Goal: Book appointment/travel/reservation

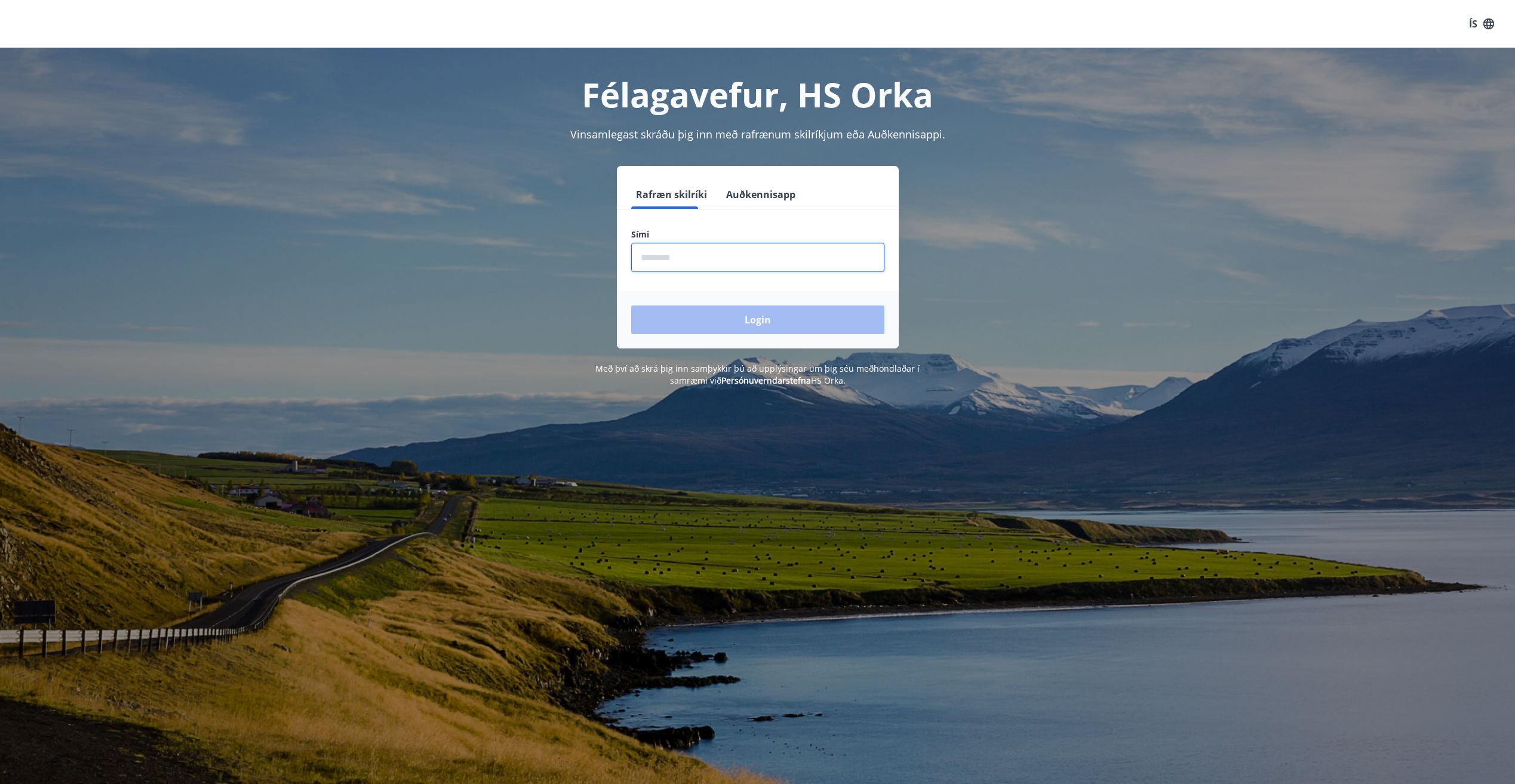
click at [788, 248] on input "phone" at bounding box center [757, 257] width 253 height 29
type input "********"
click at [631, 305] on button "Login" at bounding box center [757, 319] width 253 height 29
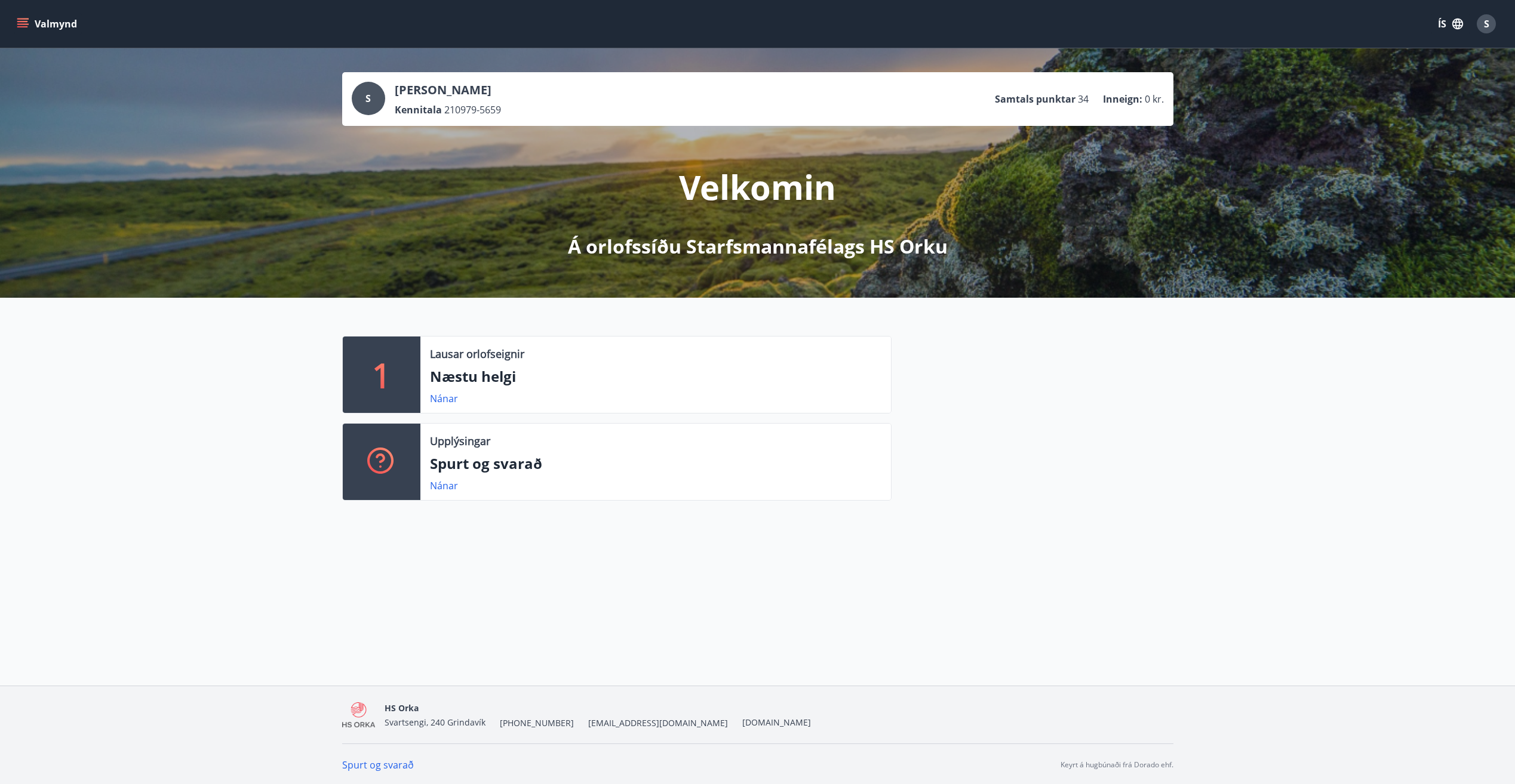
click at [27, 24] on icon "menu" at bounding box center [23, 24] width 13 height 1
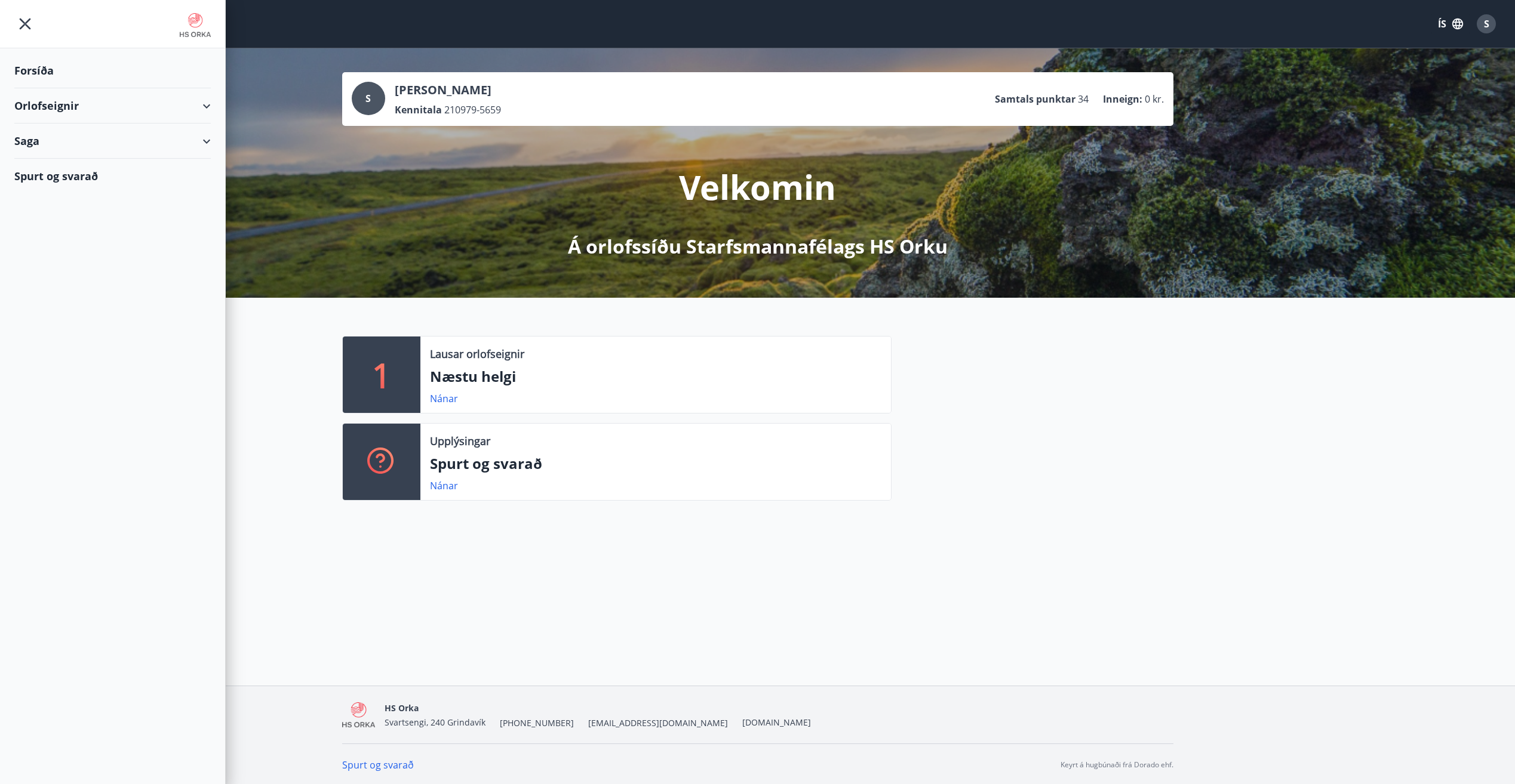
click at [60, 105] on div "Orlofseignir" at bounding box center [113, 106] width 197 height 35
click at [65, 160] on div "Bókunardagatal" at bounding box center [113, 161] width 178 height 25
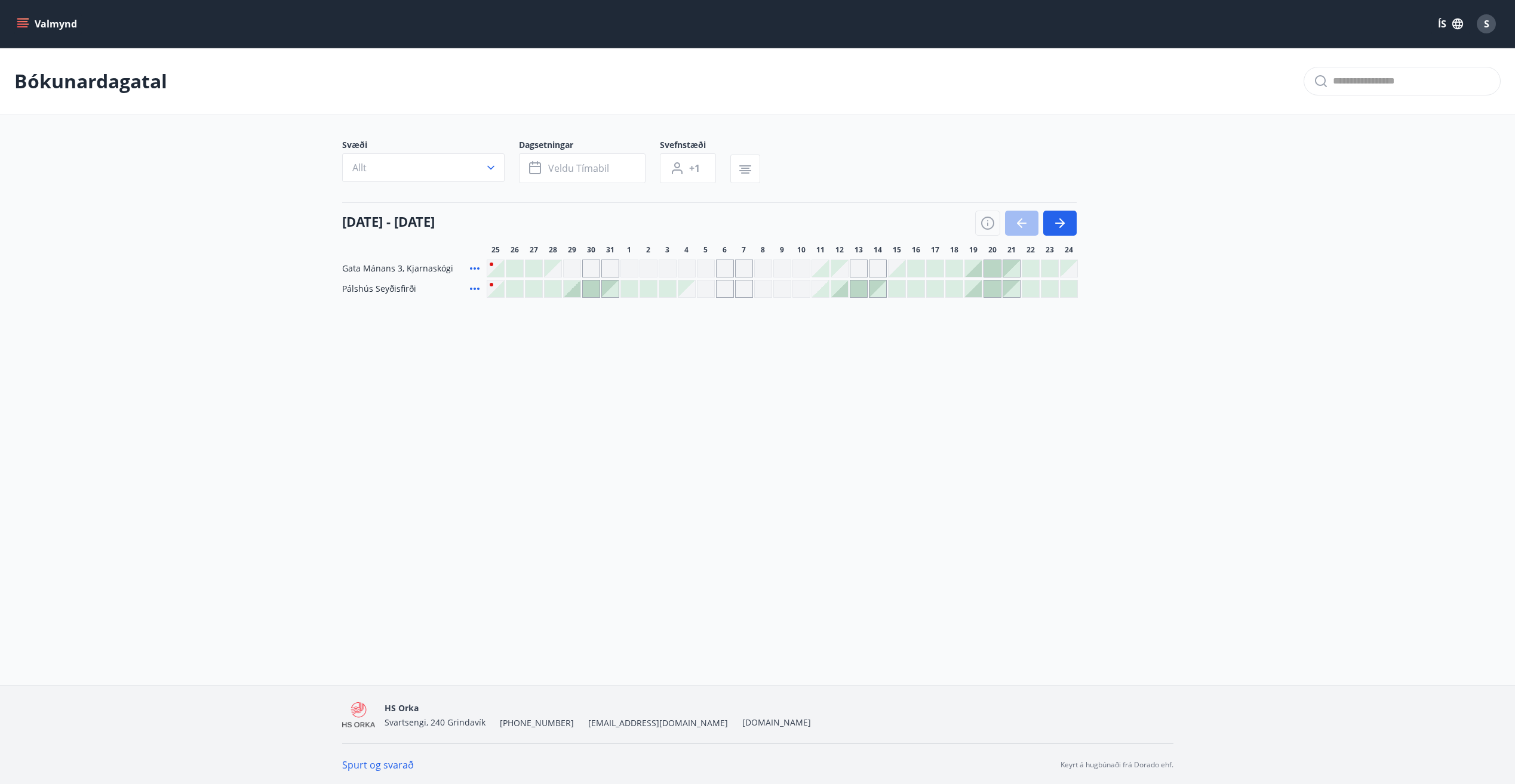
click at [630, 383] on div "Valmynd ÍS S Bókunardagatal Svæði Allt Dagsetningar Veldu tímabil Svefnstæði +1…" at bounding box center [757, 343] width 1515 height 686
click at [1069, 218] on button "button" at bounding box center [1060, 223] width 34 height 25
drag, startPoint x: 480, startPoint y: 354, endPoint x: 476, endPoint y: 311, distance: 43.2
click at [481, 349] on div "Valmynd ÍS S Bókunardagatal Svæði Allt Dagsetningar Veldu tímabil Svefnstæði +1…" at bounding box center [757, 343] width 1515 height 686
click at [497, 289] on div at bounding box center [495, 289] width 16 height 16
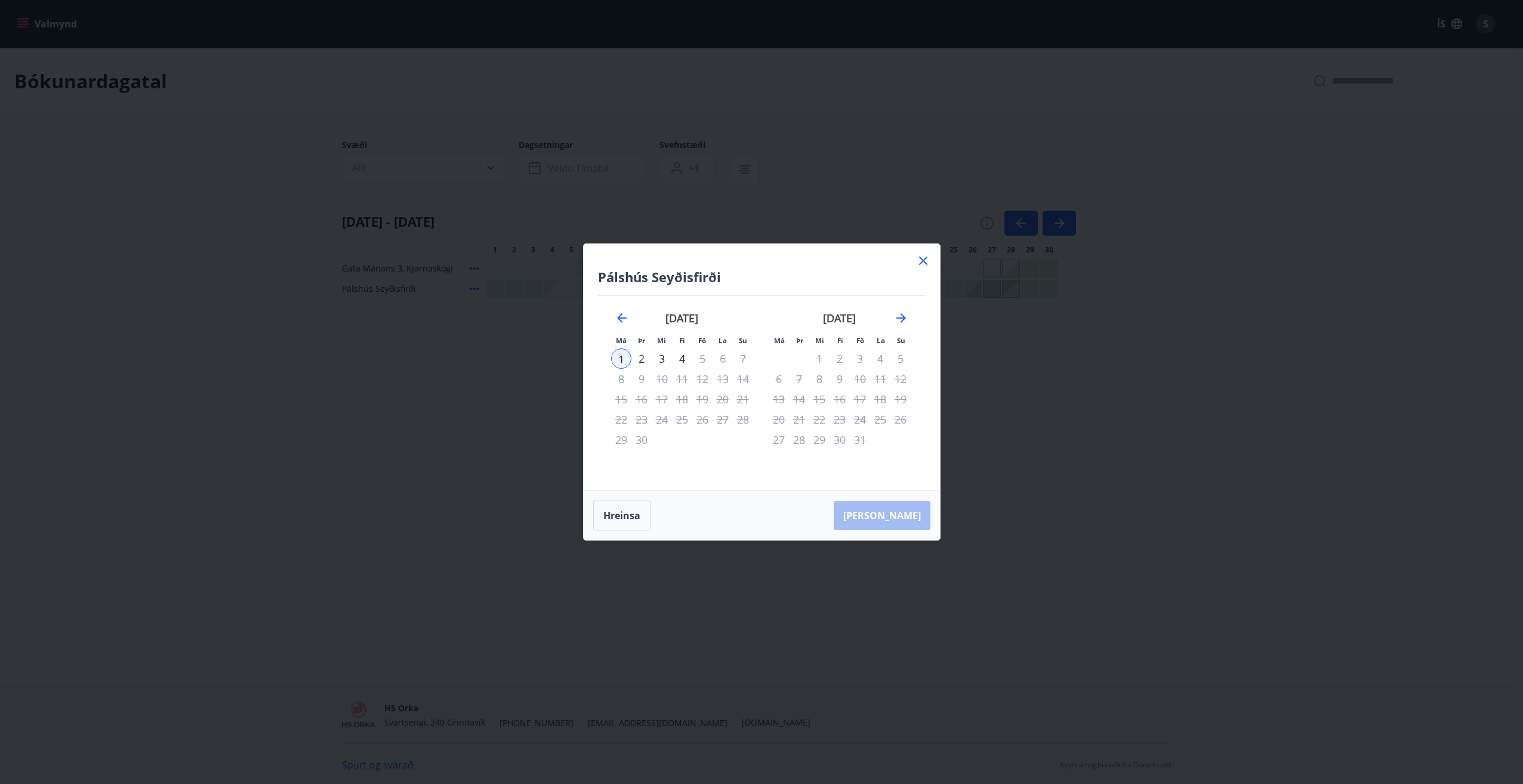
click at [927, 260] on icon at bounding box center [923, 260] width 15 height 15
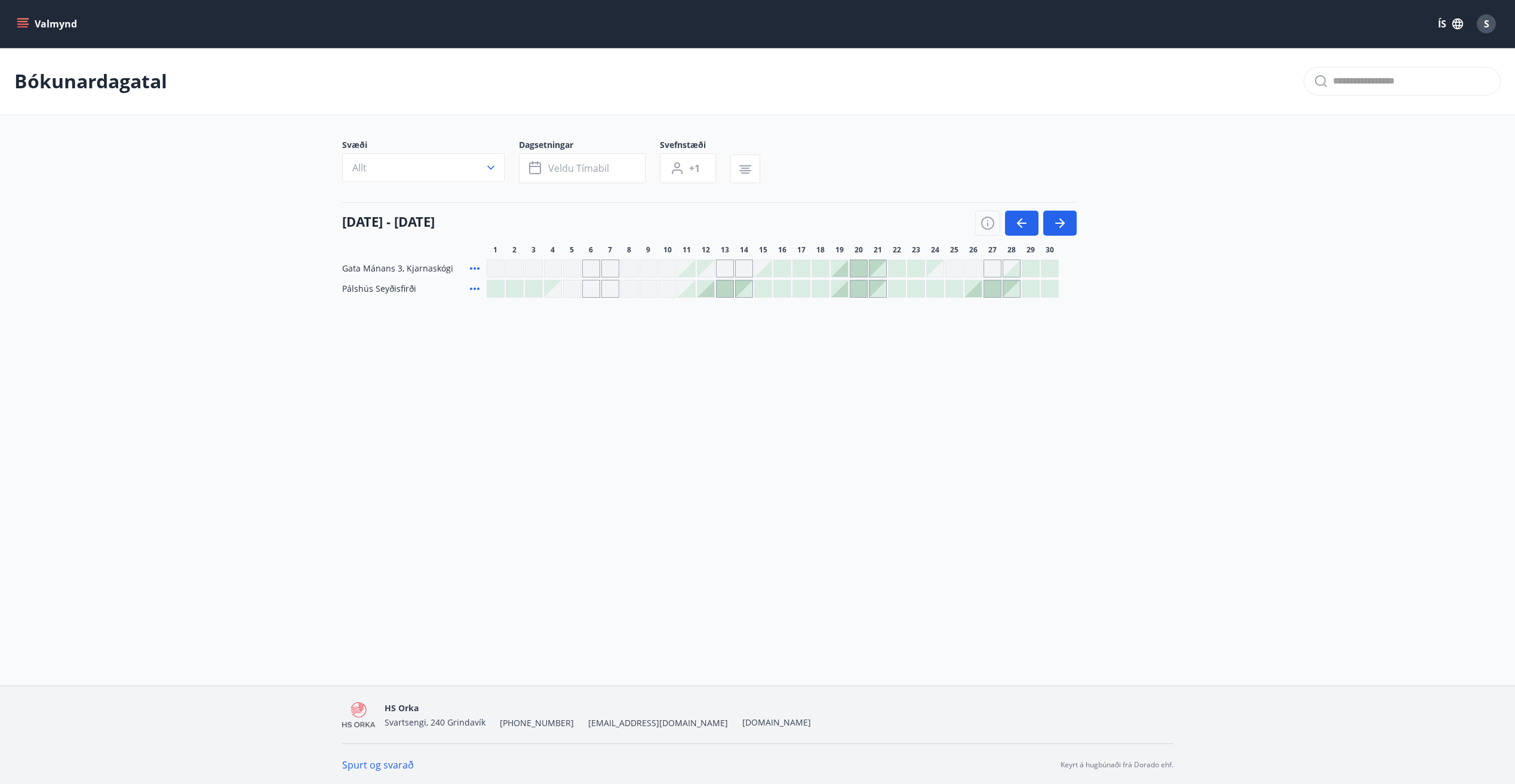
click at [476, 288] on icon at bounding box center [474, 288] width 15 height 15
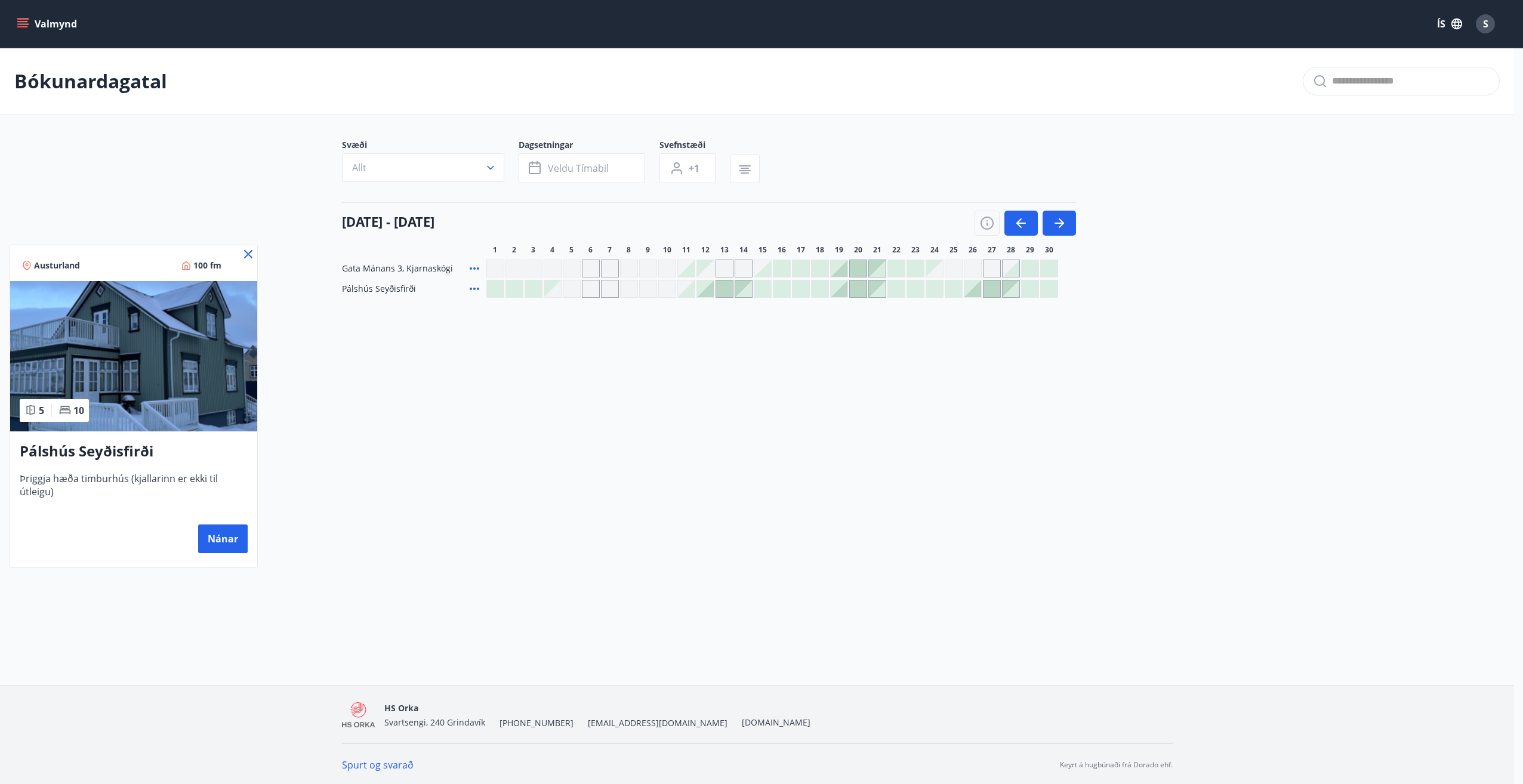
click at [247, 254] on icon at bounding box center [248, 254] width 15 height 15
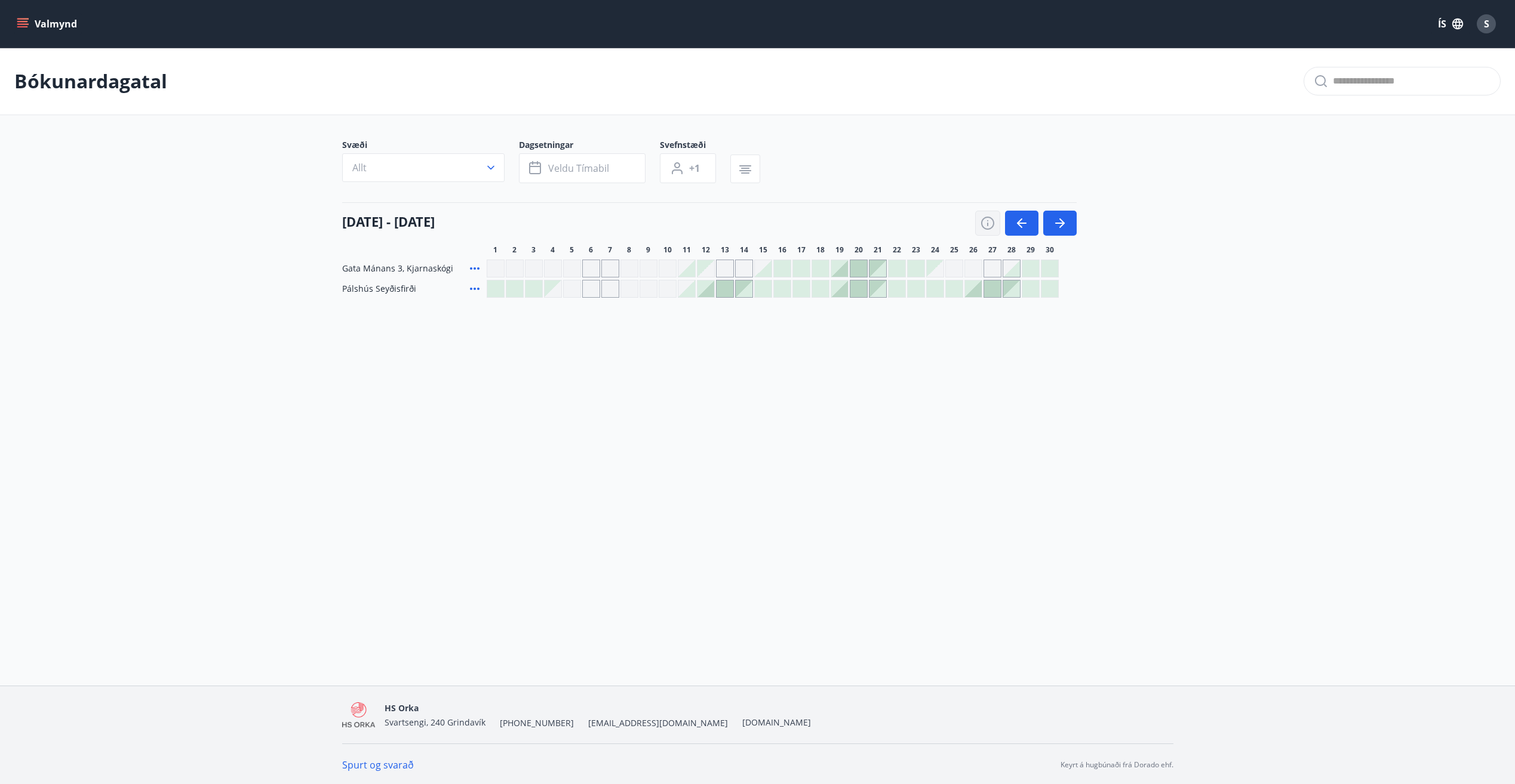
click at [982, 213] on button "button" at bounding box center [988, 223] width 25 height 25
click at [984, 221] on icon "button" at bounding box center [987, 223] width 15 height 15
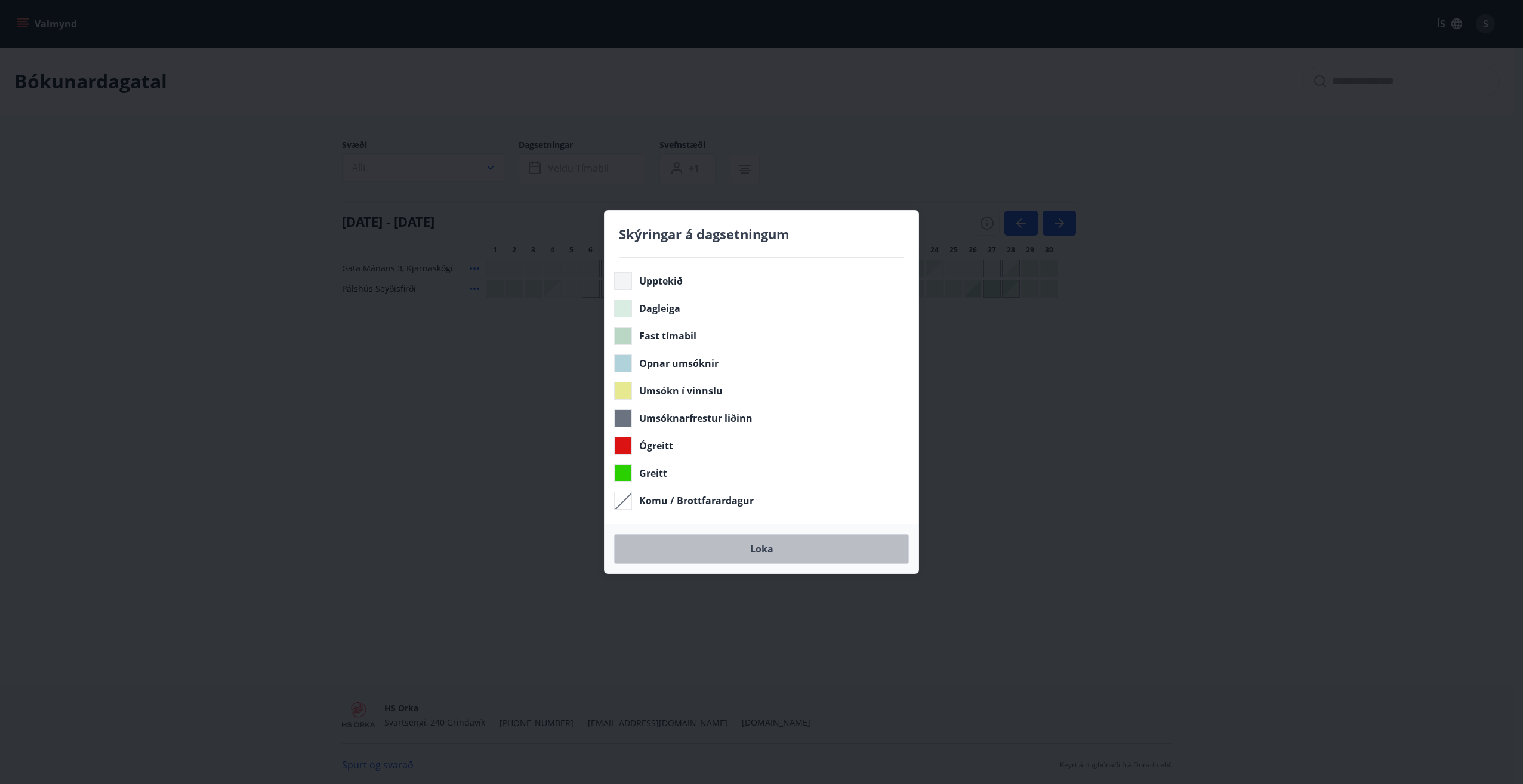
click at [787, 548] on button "Loka" at bounding box center [761, 549] width 295 height 30
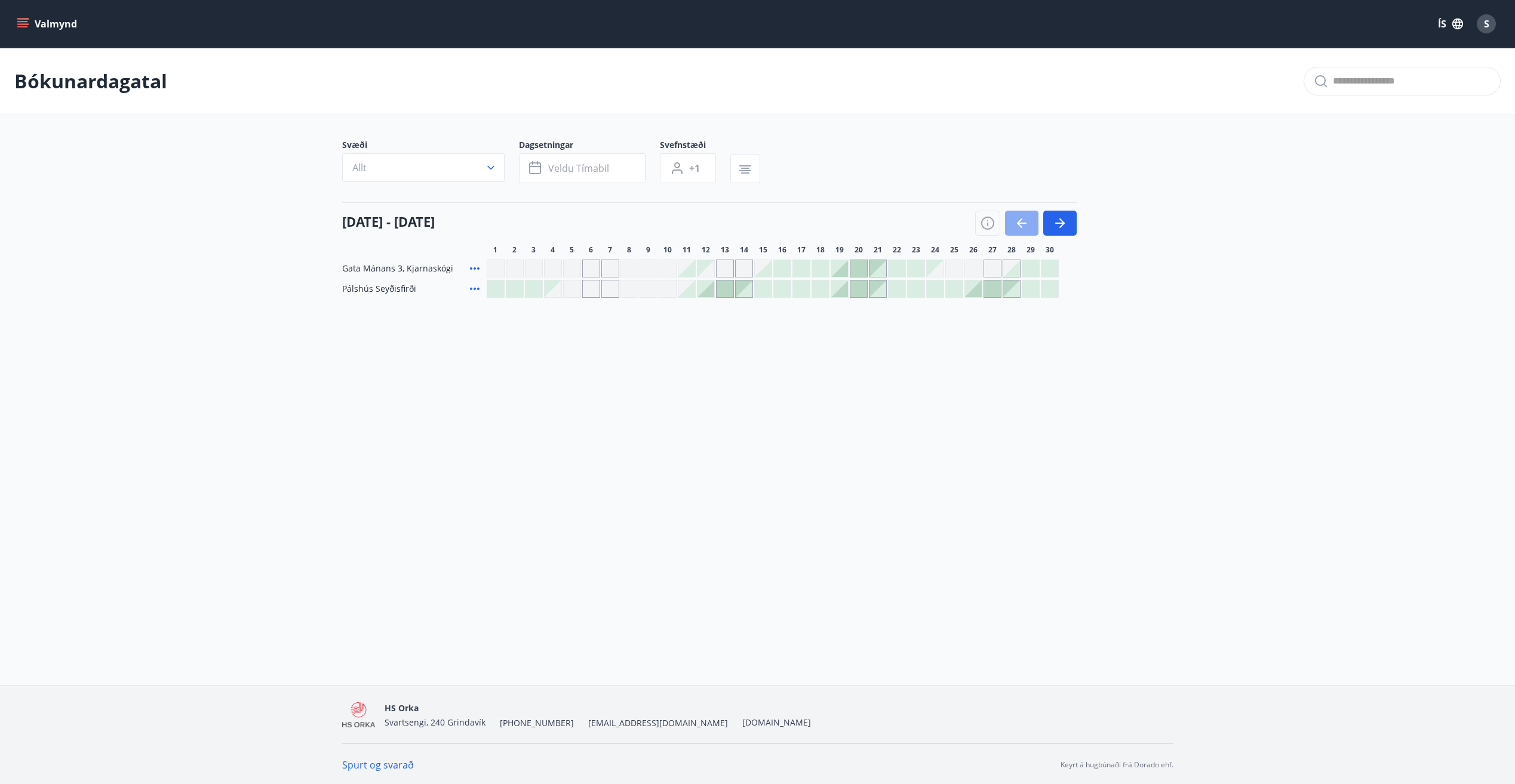
click at [1032, 229] on button "button" at bounding box center [1022, 223] width 34 height 25
click at [1065, 222] on icon "button" at bounding box center [1060, 223] width 15 height 15
click at [566, 292] on div "Gráir dagar eru ekki bókanlegir" at bounding box center [572, 289] width 18 height 18
drag, startPoint x: 595, startPoint y: 290, endPoint x: 608, endPoint y: 289, distance: 13.0
click at [596, 290] on div "Gráir dagar eru ekki bókanlegir" at bounding box center [591, 289] width 18 height 18
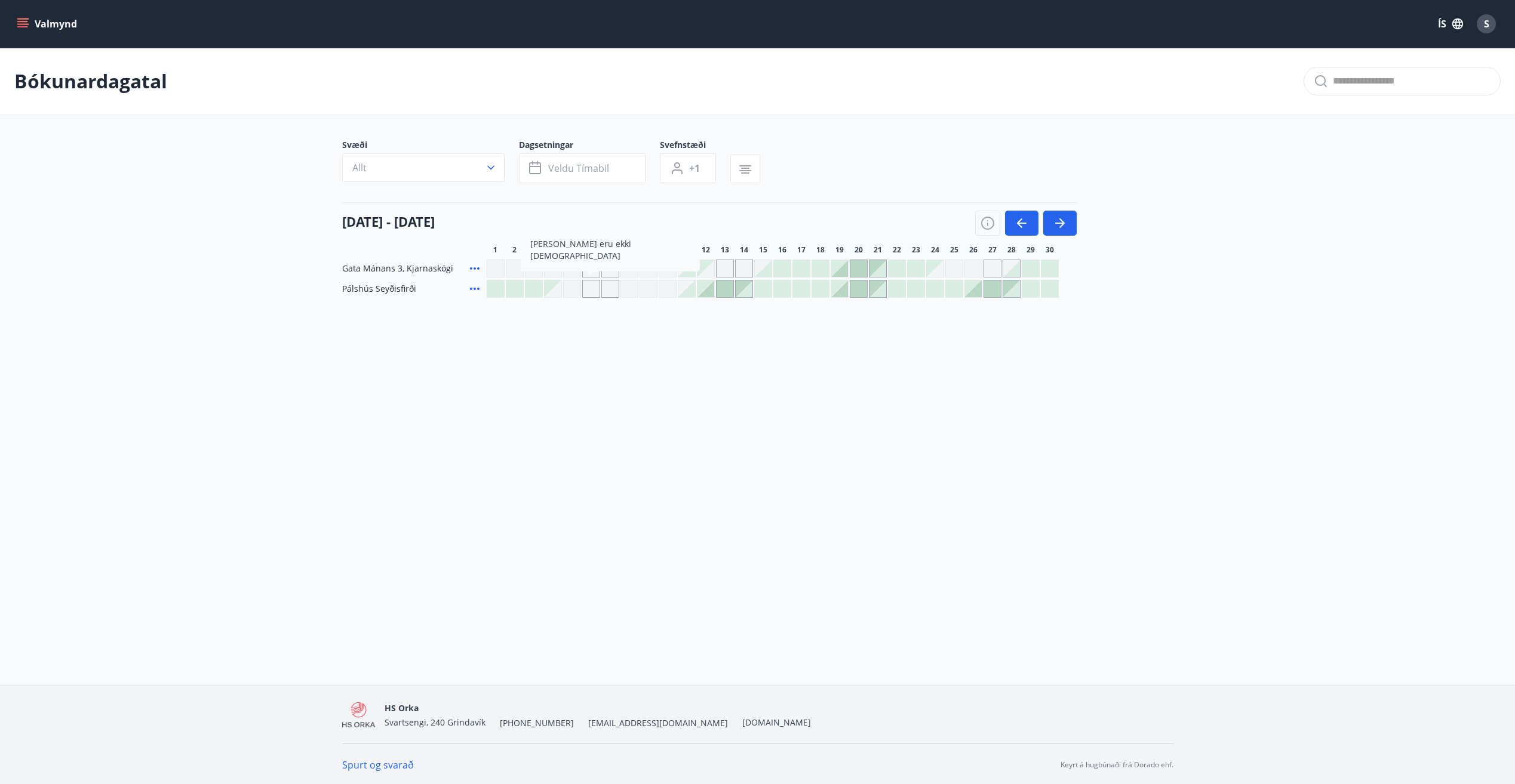
click at [635, 286] on div "Gráir dagar eru ekki bókanlegir" at bounding box center [629, 289] width 18 height 18
click at [514, 288] on div at bounding box center [515, 289] width 16 height 16
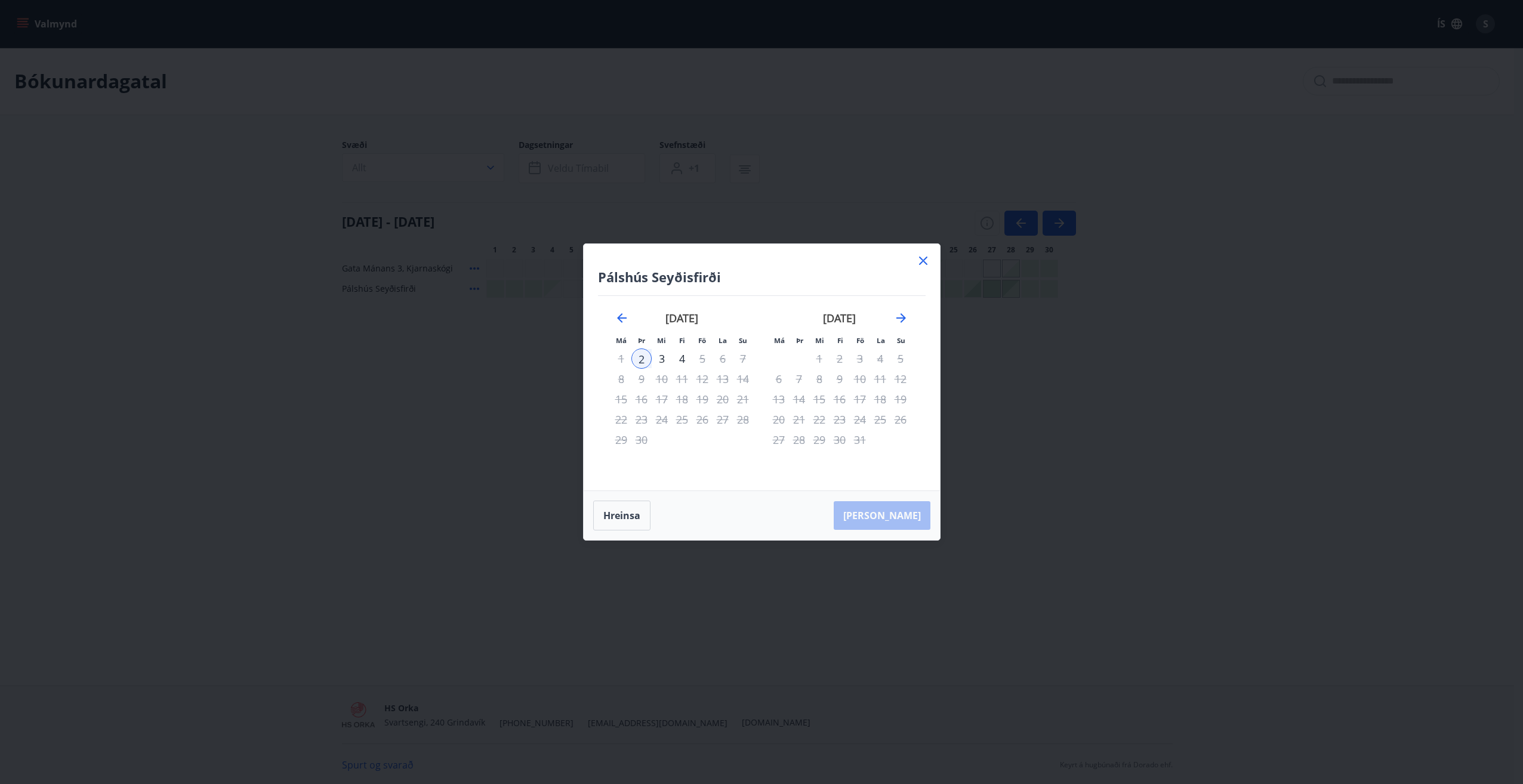
click at [925, 257] on icon at bounding box center [923, 260] width 15 height 15
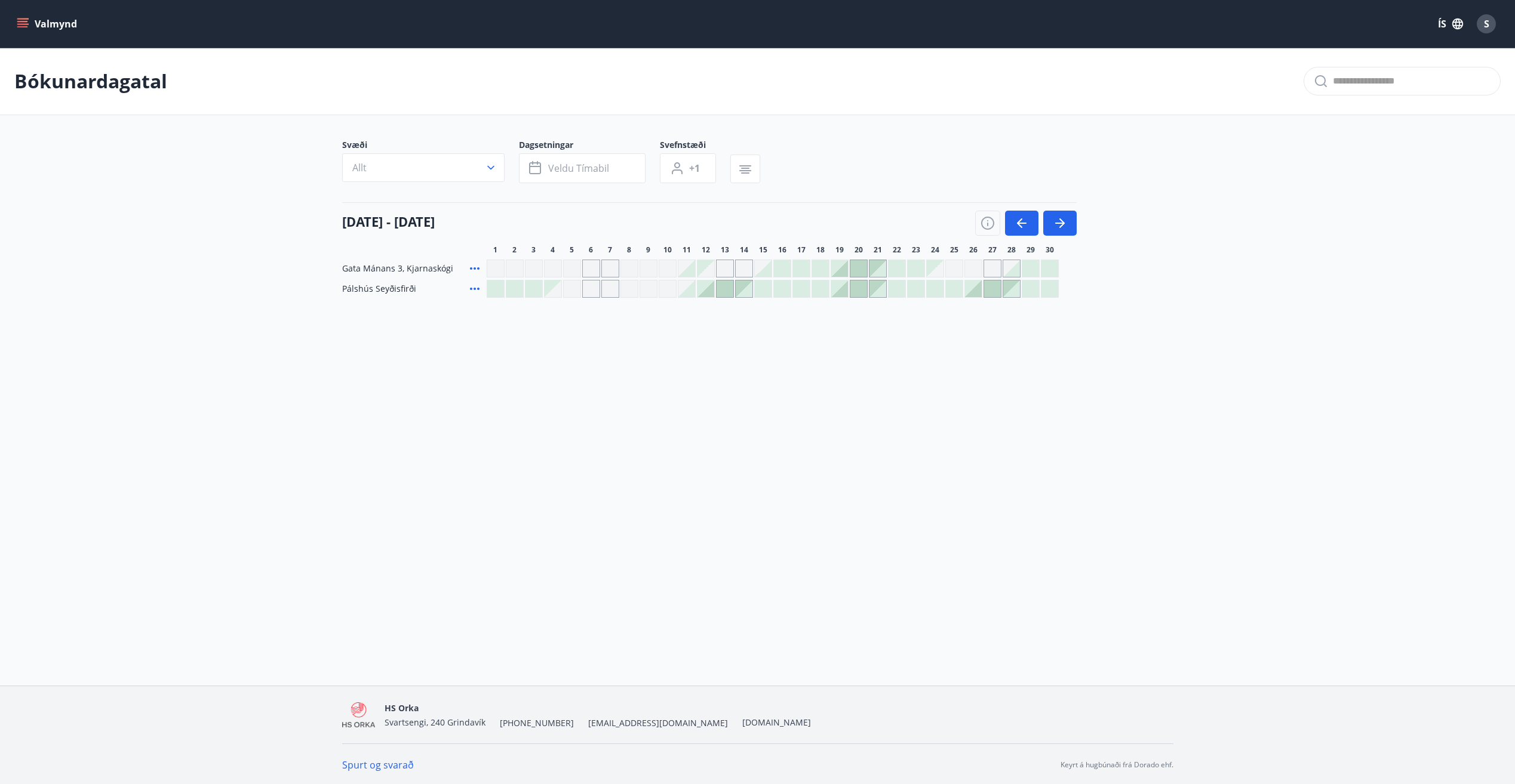
click at [1282, 423] on div "Valmynd ÍS S Bókunardagatal Svæði Allt Dagsetningar Veldu tímabil Svefnstæði +1…" at bounding box center [757, 343] width 1515 height 686
